Goal: Task Accomplishment & Management: Use online tool/utility

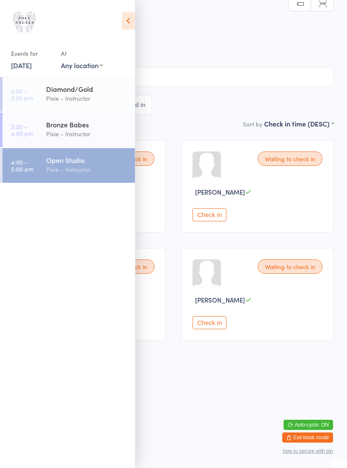
click at [194, 397] on html "You have now entered Kiosk Mode. Members will be able to check themselves in us…" at bounding box center [173, 234] width 347 height 468
click at [169, 385] on html "You have now entered Kiosk Mode. Members will be able to check themselves in us…" at bounding box center [173, 234] width 347 height 468
click at [55, 171] on div "Pixie - Instructor" at bounding box center [87, 169] width 82 height 10
click at [129, 19] on icon at bounding box center [128, 21] width 13 height 18
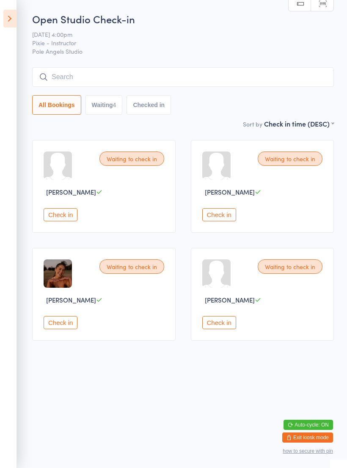
click at [219, 325] on button "Check in" at bounding box center [219, 322] width 34 height 13
click at [64, 318] on div "Waiting to check in [PERSON_NAME] Check in" at bounding box center [103, 294] width 143 height 93
click at [63, 326] on button "Check in" at bounding box center [61, 322] width 34 height 13
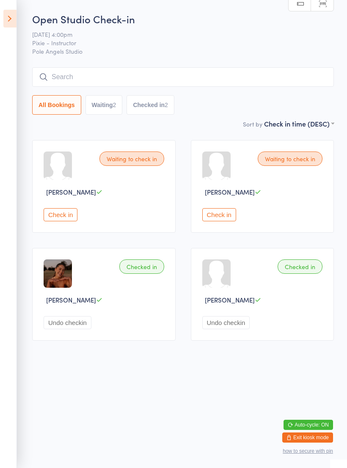
click at [60, 217] on button "Check in" at bounding box center [61, 214] width 34 height 13
click at [11, 19] on icon at bounding box center [9, 19] width 13 height 18
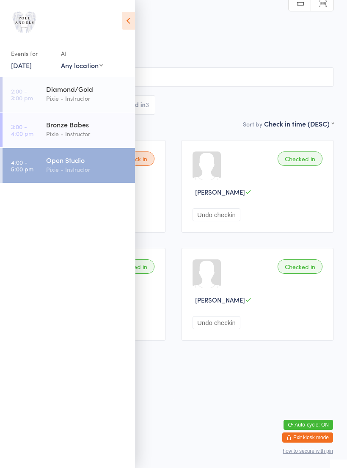
click at [129, 27] on icon at bounding box center [128, 21] width 13 height 18
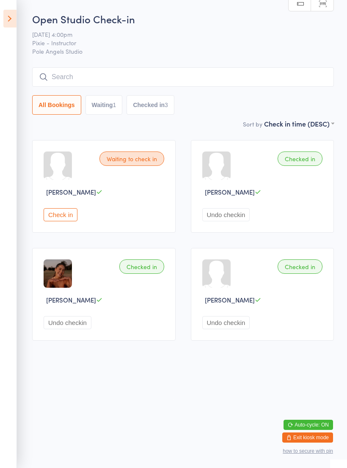
click at [14, 22] on icon at bounding box center [9, 19] width 13 height 18
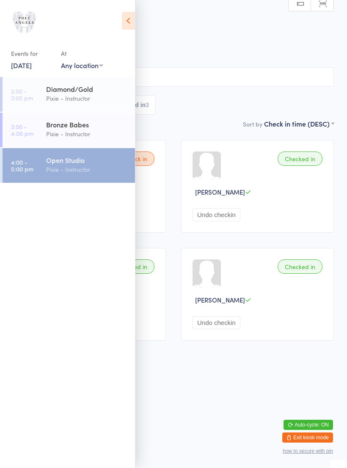
click at [29, 69] on link "[DATE]" at bounding box center [21, 64] width 21 height 9
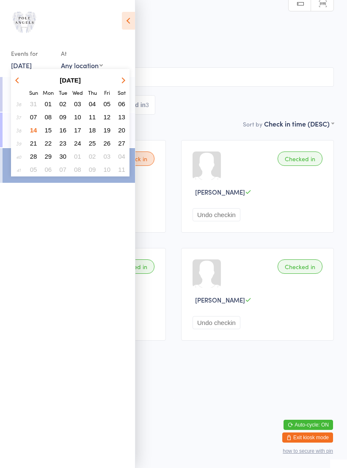
click at [49, 129] on span "15" at bounding box center [48, 129] width 7 height 7
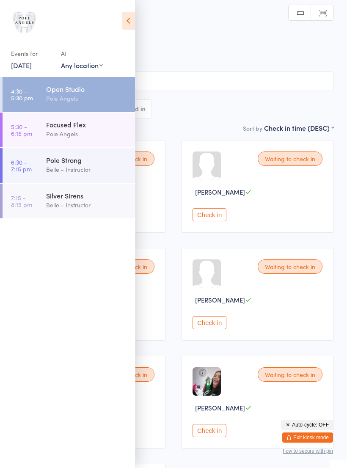
click at [89, 129] on div "Focused Flex" at bounding box center [87, 124] width 82 height 9
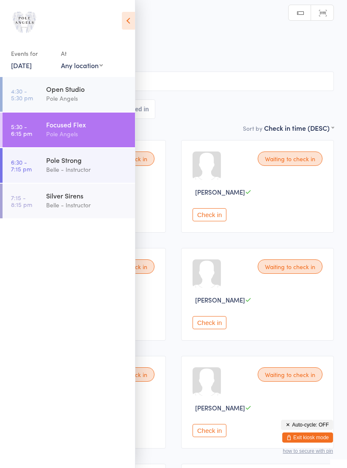
click at [130, 22] on icon at bounding box center [128, 21] width 13 height 18
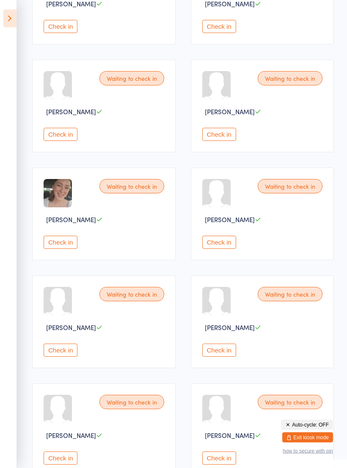
scroll to position [152, 0]
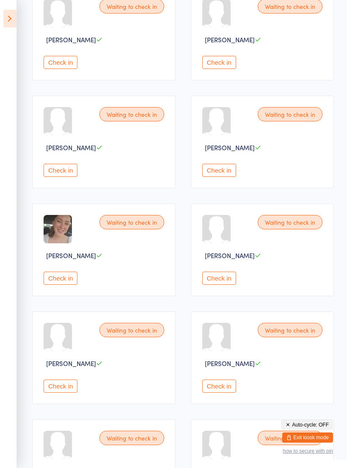
click at [10, 19] on icon at bounding box center [9, 19] width 13 height 18
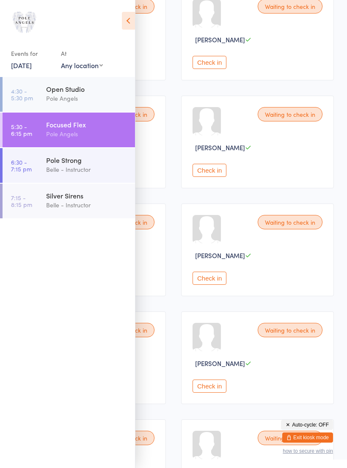
click at [79, 163] on div "Pole Strong" at bounding box center [87, 159] width 82 height 9
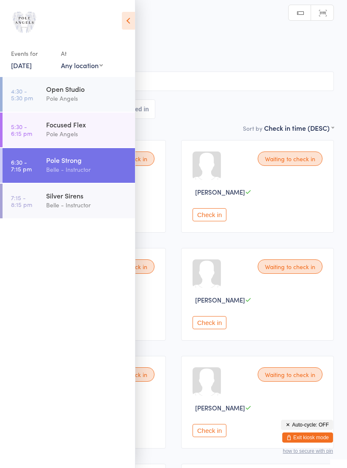
click at [128, 27] on icon at bounding box center [128, 21] width 13 height 18
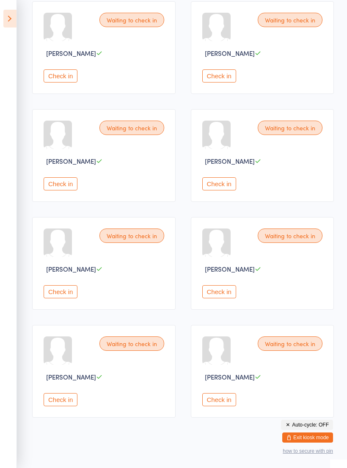
scroll to position [477, 0]
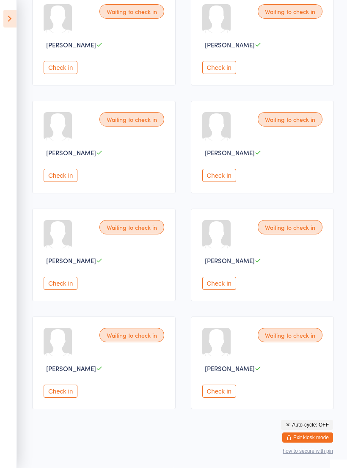
click at [13, 17] on icon at bounding box center [9, 19] width 13 height 18
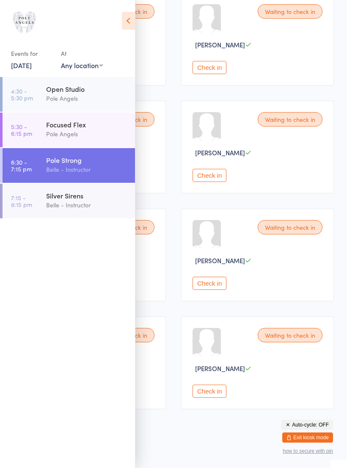
click at [32, 69] on link "[DATE]" at bounding box center [21, 64] width 21 height 9
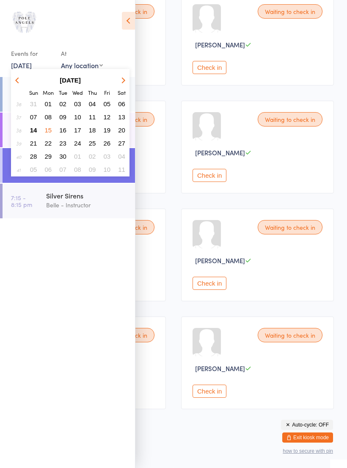
click at [78, 131] on span "17" at bounding box center [77, 129] width 7 height 7
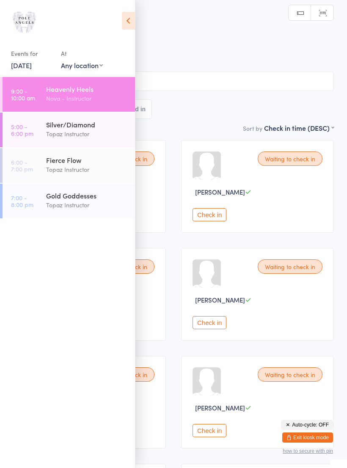
click at [87, 201] on div "Topaz Instructor" at bounding box center [87, 205] width 82 height 10
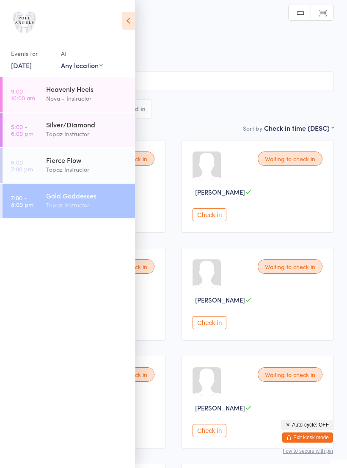
click at [128, 21] on icon at bounding box center [128, 21] width 13 height 18
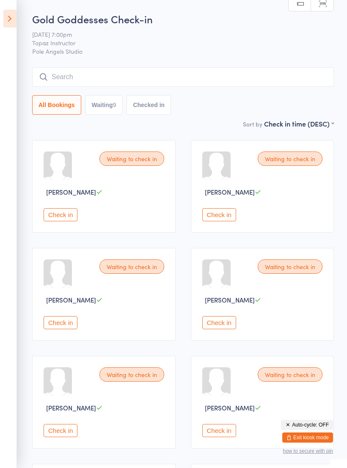
click at [12, 22] on icon at bounding box center [9, 19] width 13 height 18
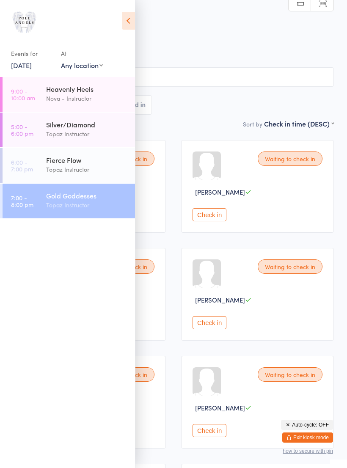
click at [30, 67] on link "[DATE]" at bounding box center [21, 64] width 21 height 9
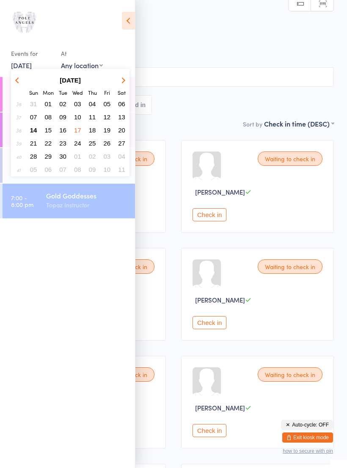
click at [79, 160] on span "01" at bounding box center [77, 156] width 7 height 7
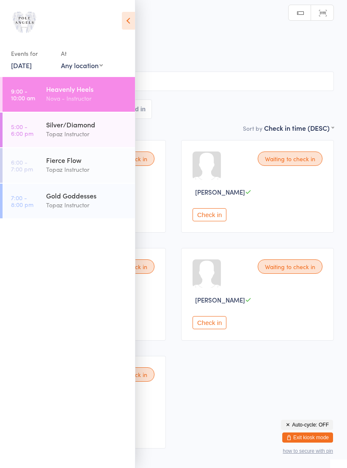
click at [81, 201] on div "Topaz Instructor" at bounding box center [87, 205] width 82 height 10
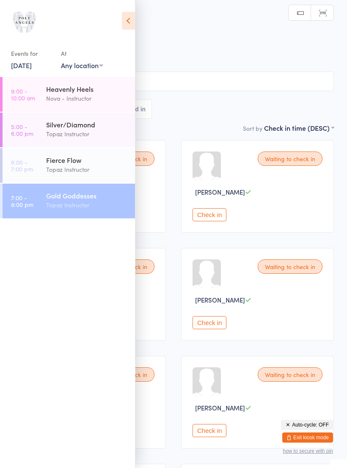
click at [126, 24] on icon at bounding box center [128, 21] width 13 height 18
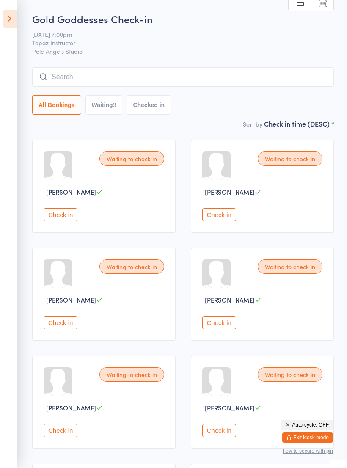
click at [14, 21] on icon at bounding box center [9, 19] width 13 height 18
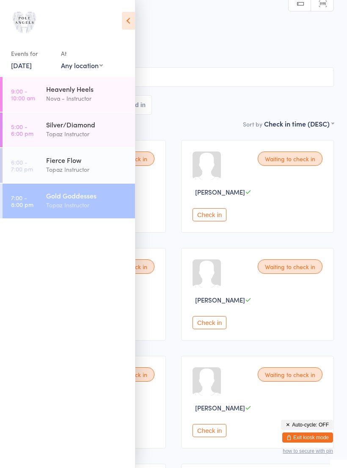
click at [132, 26] on icon at bounding box center [128, 21] width 13 height 18
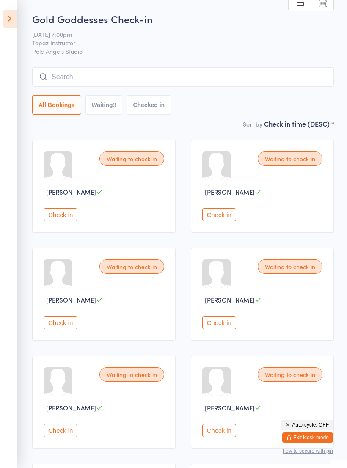
click at [10, 15] on icon at bounding box center [9, 19] width 13 height 18
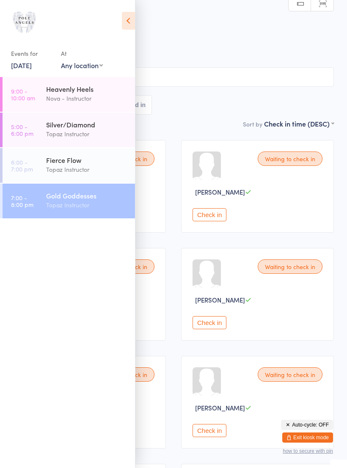
click at [30, 68] on link "[DATE]" at bounding box center [21, 64] width 21 height 9
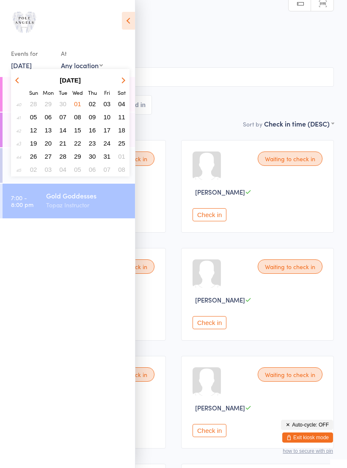
click at [21, 82] on button "button" at bounding box center [18, 79] width 13 height 11
click at [95, 131] on span "18" at bounding box center [92, 129] width 7 height 7
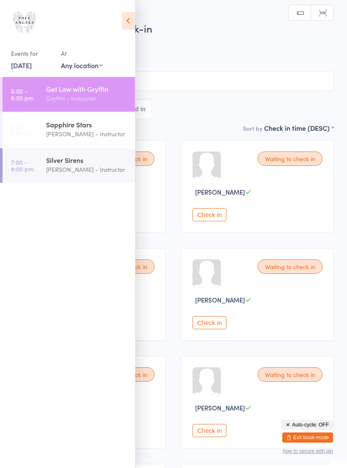
click at [134, 23] on icon at bounding box center [128, 21] width 13 height 18
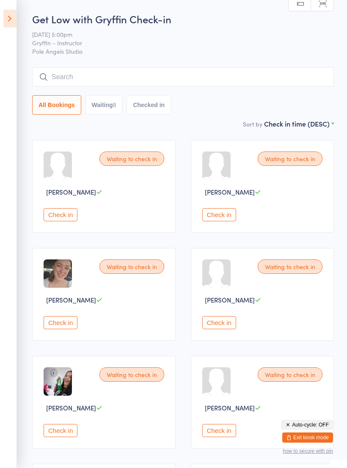
click at [15, 22] on icon at bounding box center [9, 19] width 13 height 18
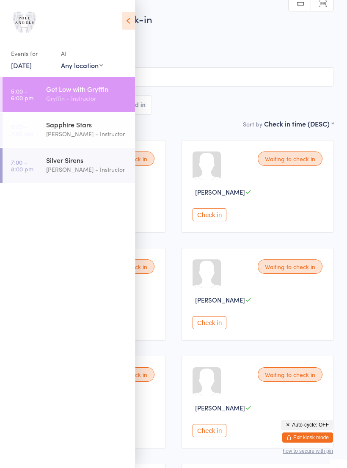
click at [32, 67] on link "[DATE]" at bounding box center [21, 64] width 21 height 9
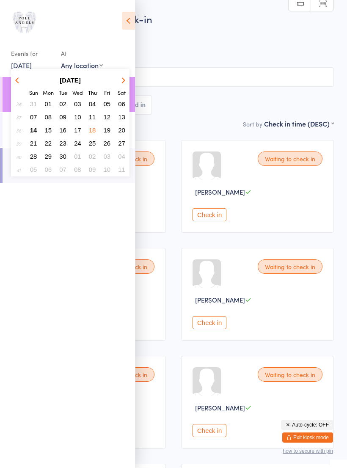
click at [96, 144] on span "25" at bounding box center [92, 143] width 7 height 7
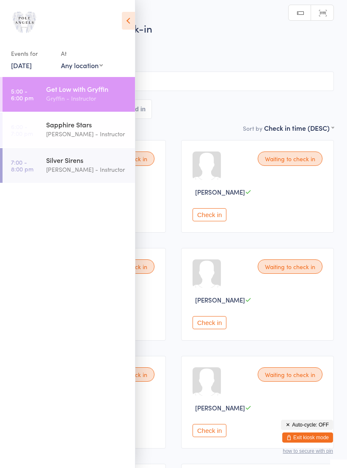
click at [96, 127] on div "Sapphire Stars" at bounding box center [87, 124] width 82 height 9
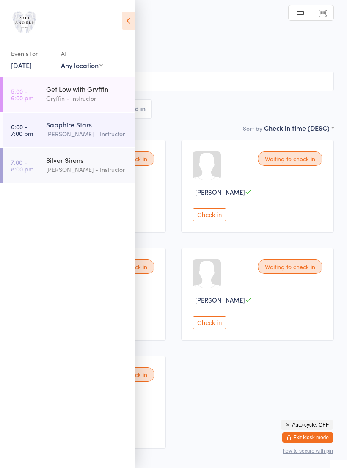
click at [127, 22] on icon at bounding box center [128, 21] width 13 height 18
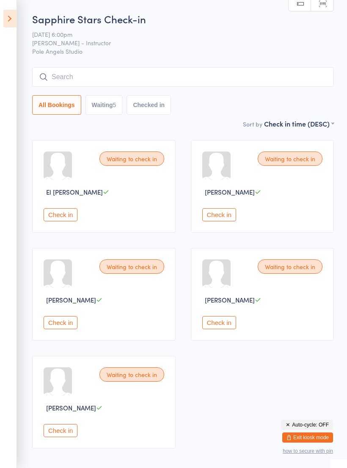
click at [14, 23] on icon at bounding box center [9, 19] width 13 height 18
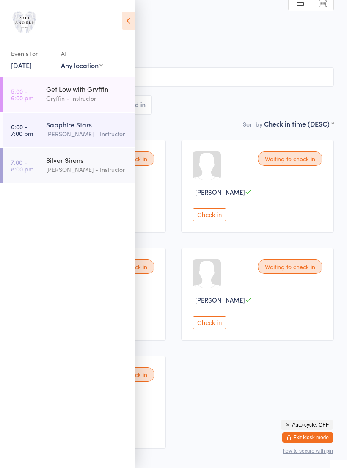
click at [76, 160] on div "Silver Sirens" at bounding box center [87, 159] width 82 height 9
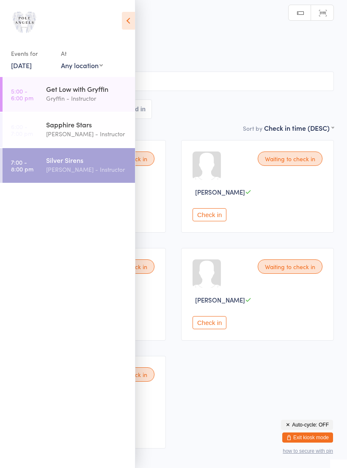
click at [129, 26] on icon at bounding box center [128, 21] width 13 height 18
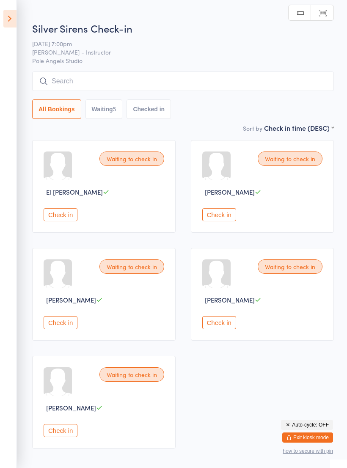
click at [10, 21] on icon at bounding box center [9, 19] width 13 height 18
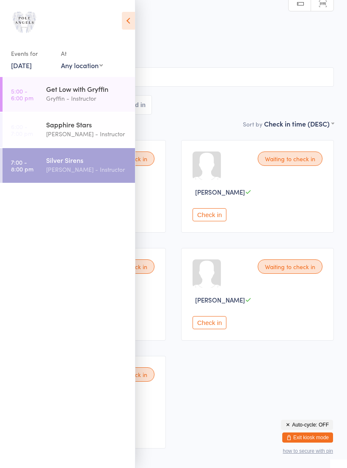
click at [32, 68] on link "[DATE]" at bounding box center [21, 64] width 21 height 9
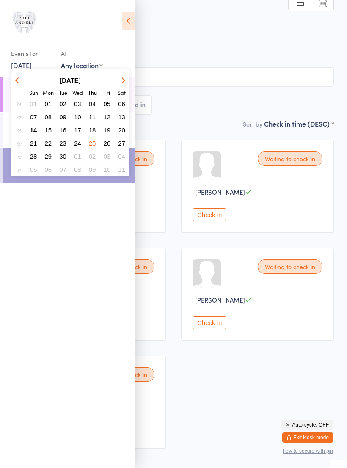
click at [96, 133] on span "18" at bounding box center [92, 129] width 7 height 7
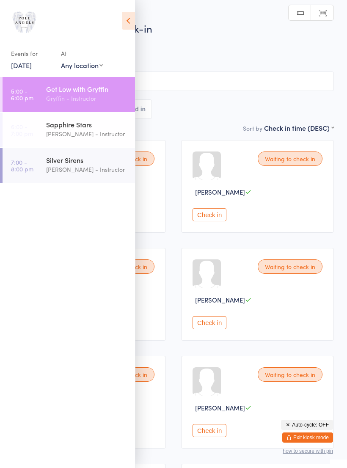
click at [101, 126] on div "Sapphire Stars" at bounding box center [87, 124] width 82 height 9
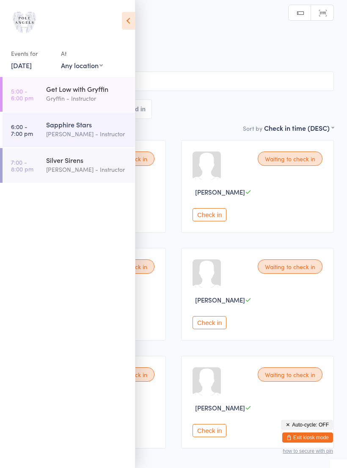
click at [131, 25] on icon at bounding box center [128, 21] width 13 height 18
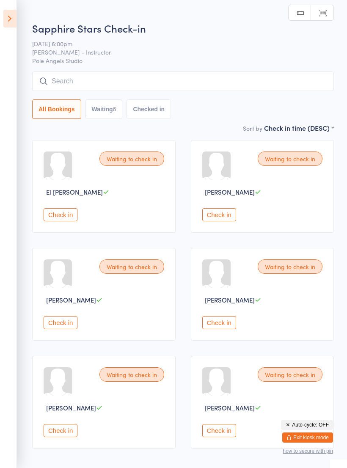
click at [13, 15] on icon at bounding box center [9, 19] width 13 height 18
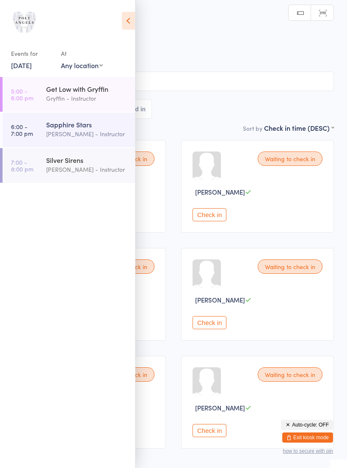
click at [32, 66] on link "[DATE]" at bounding box center [21, 64] width 21 height 9
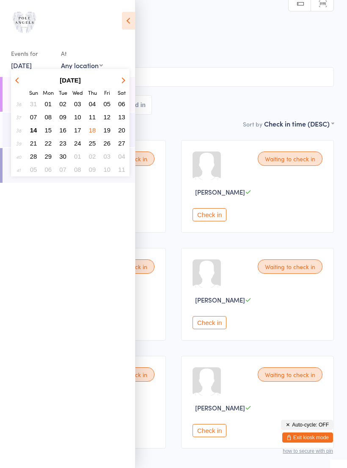
click at [65, 134] on span "16" at bounding box center [62, 129] width 7 height 7
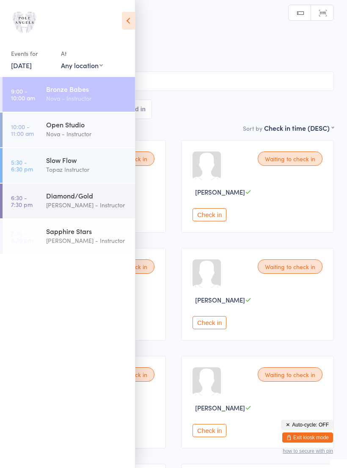
click at [93, 199] on div "Diamond/Gold" at bounding box center [87, 195] width 82 height 9
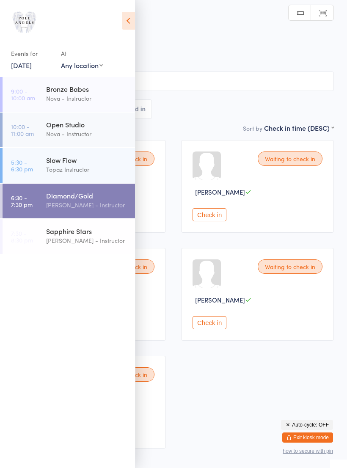
click at [130, 23] on icon at bounding box center [128, 21] width 13 height 18
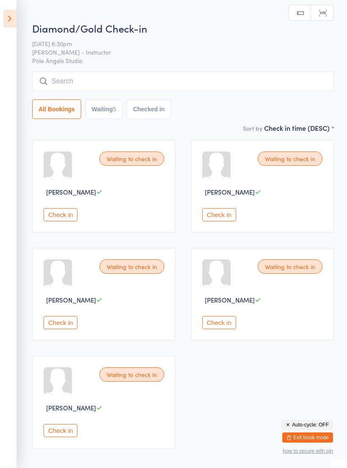
click at [10, 14] on icon at bounding box center [9, 19] width 13 height 18
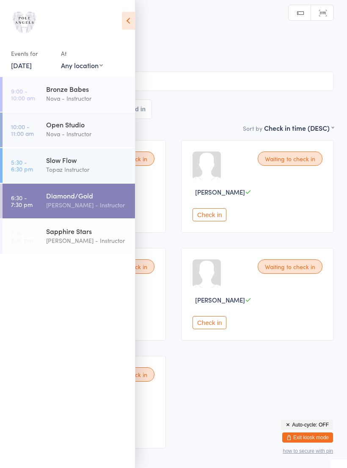
click at [76, 228] on div "Sapphire Stars" at bounding box center [87, 230] width 82 height 9
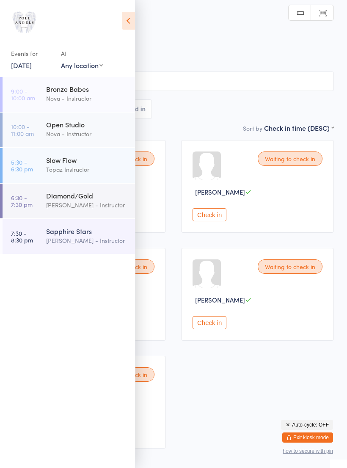
click at [126, 21] on icon at bounding box center [128, 21] width 13 height 18
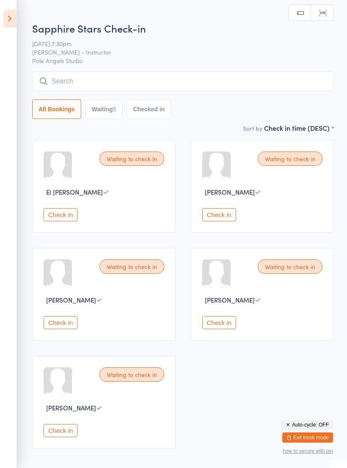
click at [12, 22] on icon at bounding box center [9, 19] width 13 height 18
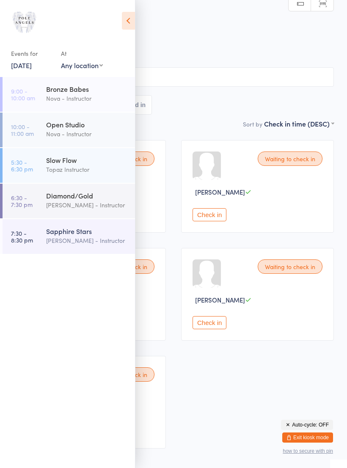
click at [131, 25] on icon at bounding box center [128, 21] width 13 height 18
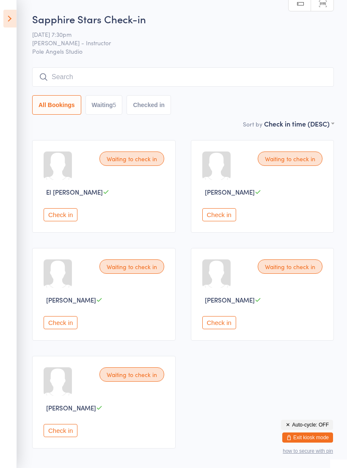
click at [11, 23] on icon at bounding box center [9, 19] width 13 height 18
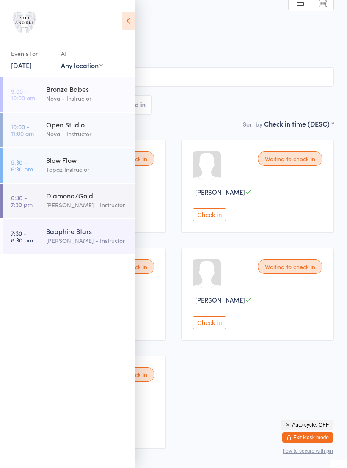
click at [128, 29] on icon at bounding box center [128, 21] width 13 height 18
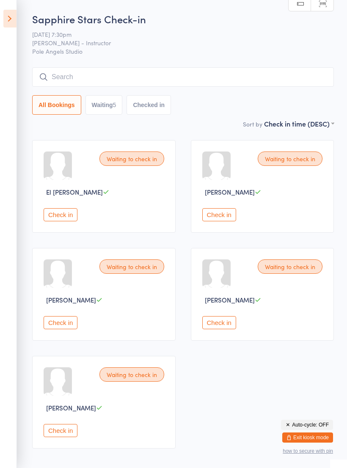
click at [7, 22] on icon at bounding box center [9, 19] width 13 height 18
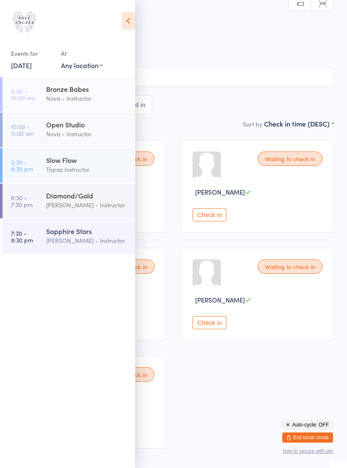
click at [29, 69] on link "[DATE]" at bounding box center [21, 64] width 21 height 9
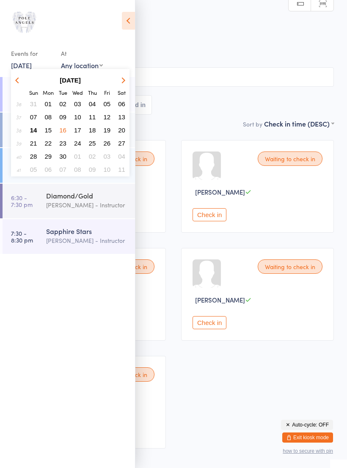
click at [94, 158] on span "02" at bounding box center [92, 156] width 7 height 7
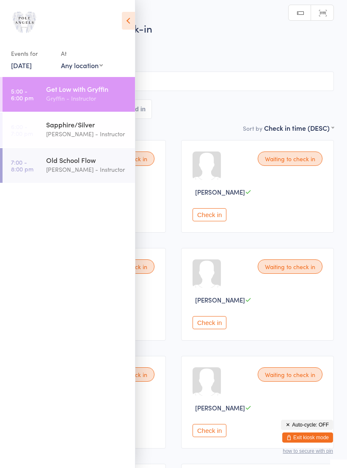
click at [88, 162] on div "Old School Flow" at bounding box center [87, 159] width 82 height 9
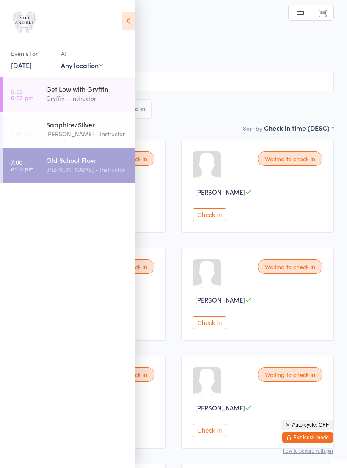
click at [129, 27] on icon at bounding box center [128, 21] width 13 height 18
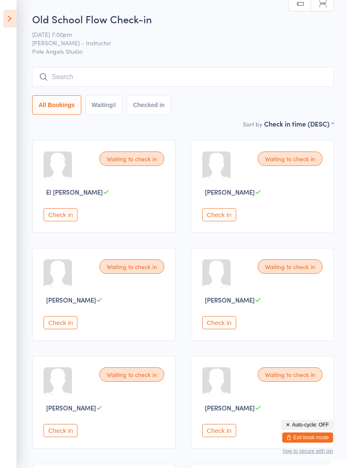
click at [14, 22] on icon at bounding box center [9, 19] width 13 height 18
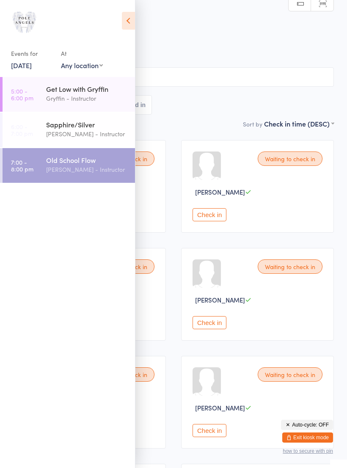
click at [32, 68] on link "[DATE]" at bounding box center [21, 64] width 21 height 9
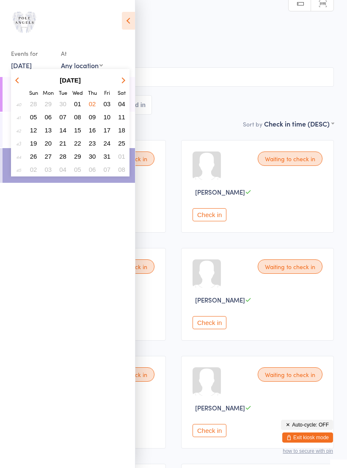
click at [18, 81] on icon "button" at bounding box center [18, 80] width 6 height 6
click at [34, 132] on span "14" at bounding box center [33, 129] width 7 height 7
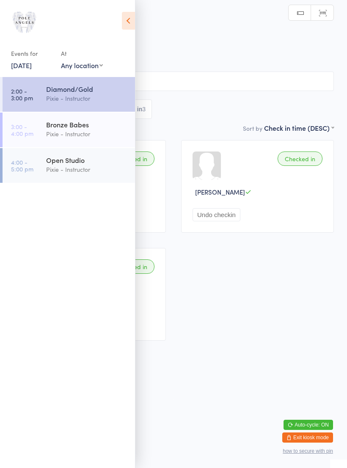
click at [80, 171] on div "Pixie - Instructor" at bounding box center [87, 169] width 82 height 10
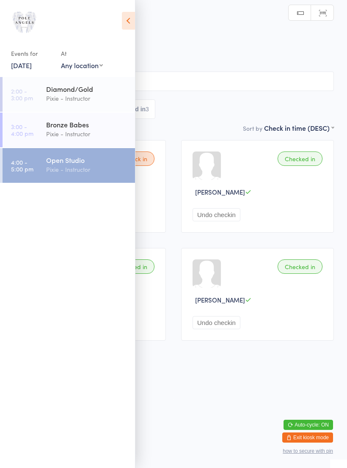
click at [129, 23] on icon at bounding box center [128, 21] width 13 height 18
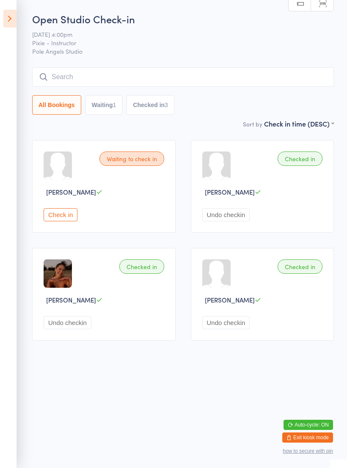
click at [5, 17] on icon at bounding box center [9, 19] width 13 height 18
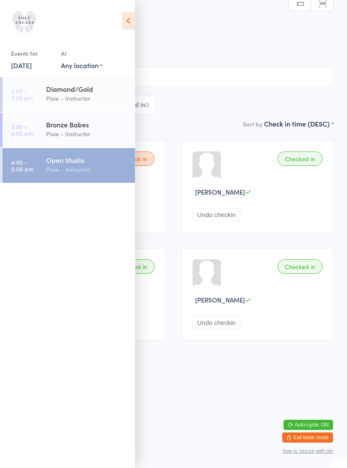
click at [22, 21] on img at bounding box center [24, 22] width 32 height 32
click at [31, 24] on img at bounding box center [24, 22] width 32 height 32
click at [25, 24] on img at bounding box center [24, 22] width 32 height 32
click at [130, 15] on icon at bounding box center [128, 21] width 13 height 18
click at [131, 21] on icon at bounding box center [128, 21] width 13 height 18
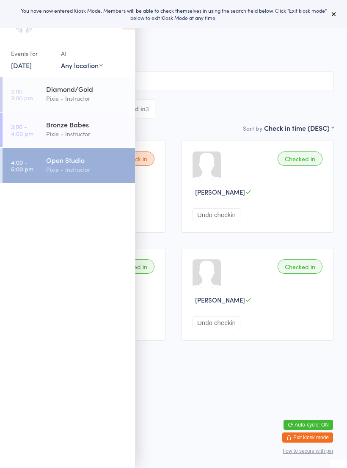
click at [315, 435] on button "Exit kiosk mode" at bounding box center [307, 437] width 51 height 10
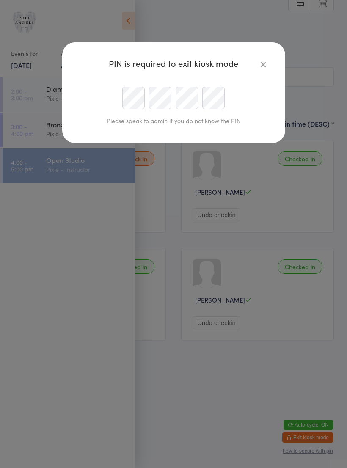
click at [266, 63] on icon "button" at bounding box center [262, 64] width 9 height 9
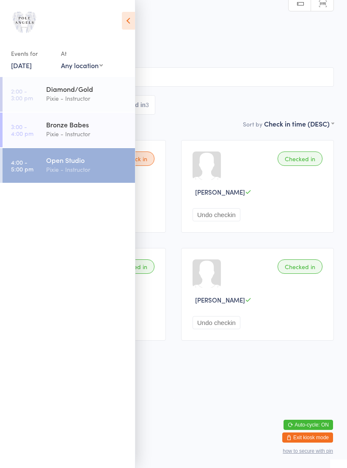
click at [131, 21] on icon at bounding box center [128, 21] width 13 height 18
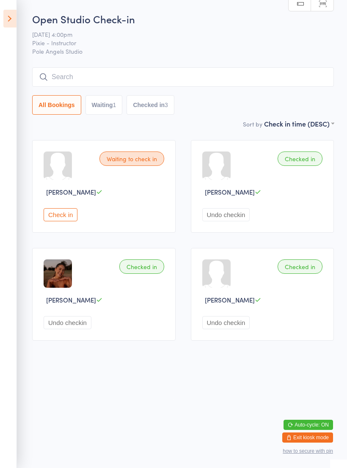
click at [301, 6] on link "Manual search" at bounding box center [299, 4] width 22 height 16
click at [326, 7] on link "Scanner input" at bounding box center [322, 4] width 22 height 16
click at [301, 8] on link "Manual search" at bounding box center [299, 4] width 22 height 16
click at [89, 194] on span "[PERSON_NAME]" at bounding box center [71, 191] width 50 height 9
click at [123, 201] on div "Waiting to check in Priscilla Daniells Check in" at bounding box center [103, 186] width 143 height 93
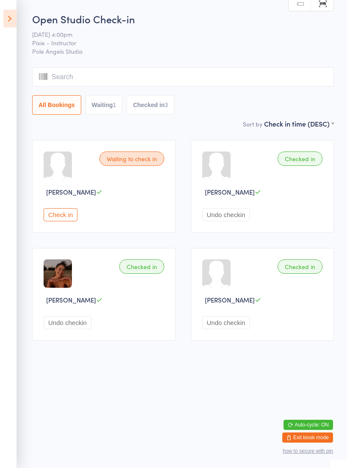
click at [97, 195] on icon at bounding box center [99, 192] width 6 height 6
click at [106, 185] on div "Up to date" at bounding box center [98, 180] width 33 height 10
click at [70, 160] on div at bounding box center [58, 165] width 28 height 28
click at [136, 160] on div "Waiting to check in" at bounding box center [131, 158] width 65 height 14
click at [107, 107] on button "Waiting 1" at bounding box center [103, 104] width 37 height 19
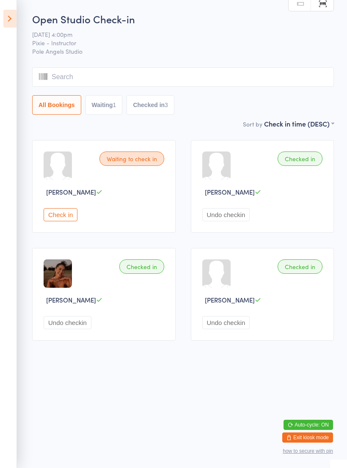
select select "0"
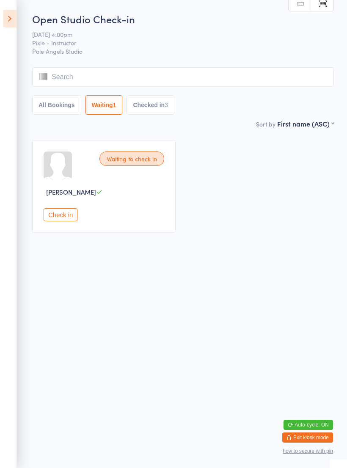
click at [109, 191] on div "[PERSON_NAME]" at bounding box center [105, 191] width 123 height 9
click at [312, 434] on button "Exit kiosk mode" at bounding box center [307, 437] width 51 height 10
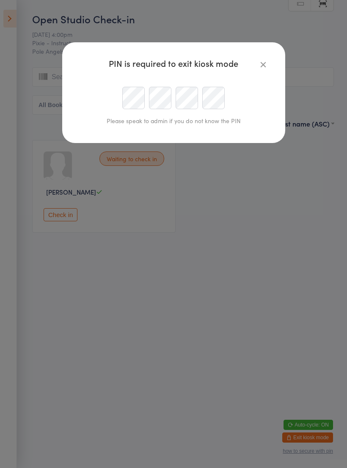
click at [267, 64] on icon "button" at bounding box center [262, 64] width 9 height 9
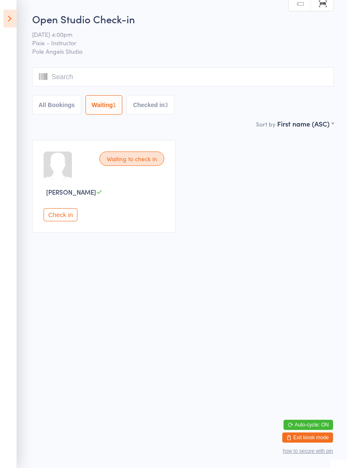
click at [306, 438] on button "Exit kiosk mode" at bounding box center [307, 437] width 51 height 10
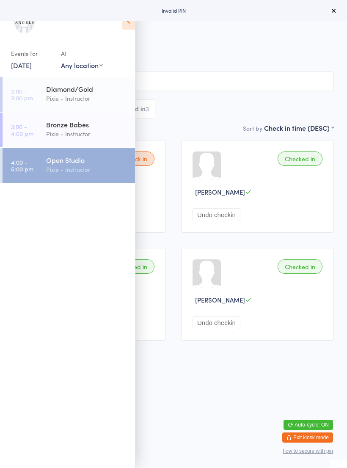
click at [127, 24] on icon at bounding box center [128, 21] width 13 height 18
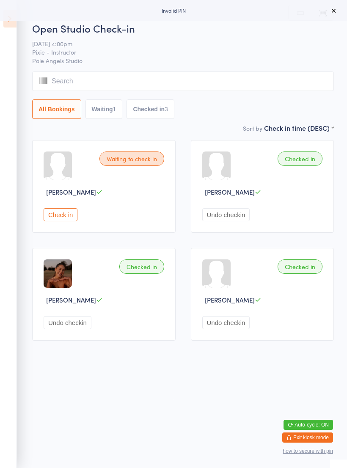
click at [334, 12] on icon at bounding box center [333, 10] width 7 height 7
